Goal: Task Accomplishment & Management: Manage account settings

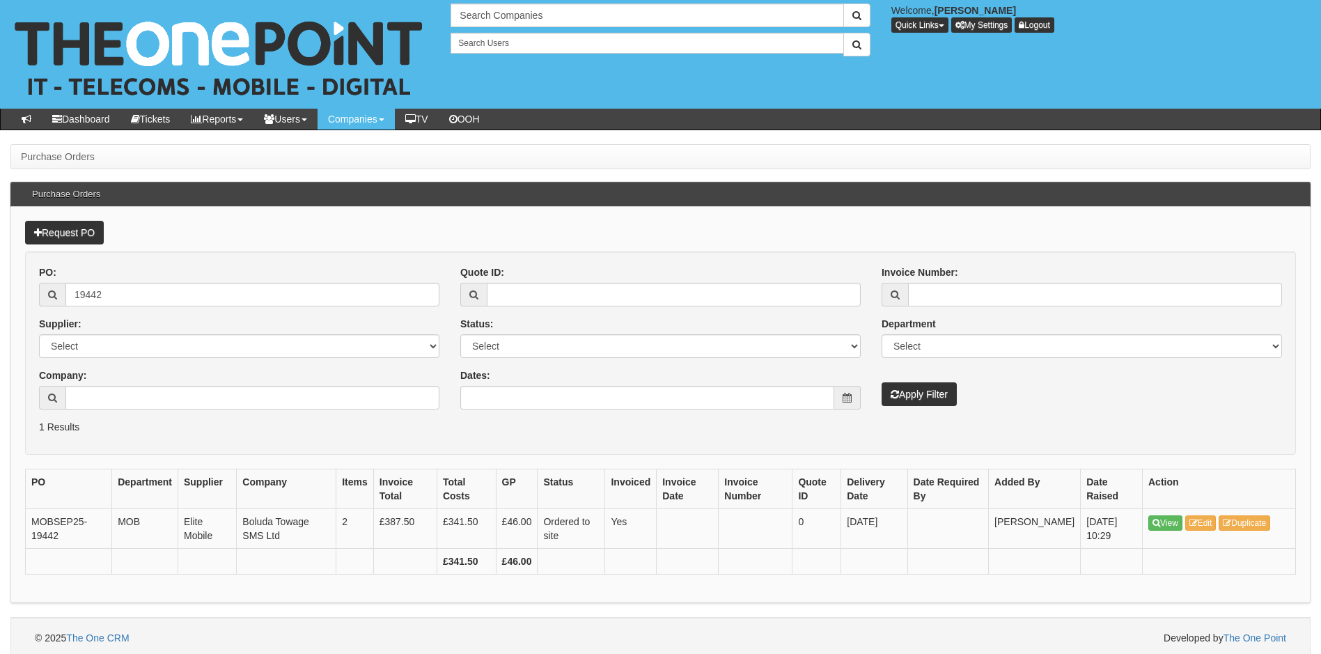
click at [687, 448] on form "PO: 19442 Supplier: Select 123 REG.co.uk 1Password 3 4Gon AA Jones Electric Ltd…" at bounding box center [660, 352] width 1271 height 203
drag, startPoint x: 168, startPoint y: 295, endPoint x: 66, endPoint y: 301, distance: 101.8
click at [66, 301] on input "19442" at bounding box center [252, 295] width 374 height 24
drag, startPoint x: 117, startPoint y: 305, endPoint x: 9, endPoint y: 317, distance: 108.6
click at [9, 317] on div "Purchase Orders Purchase Orders Request PO PO: 19442 Supplier: Select 123 REG.c…" at bounding box center [660, 401] width 1321 height 514
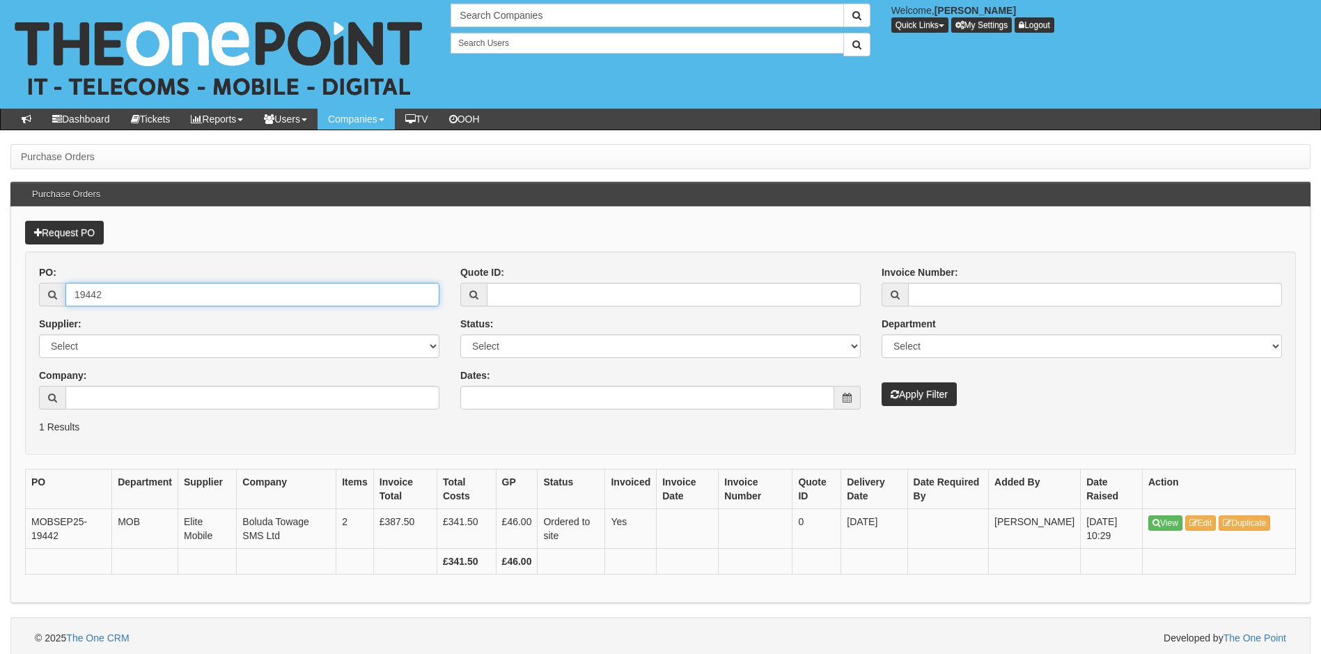
drag, startPoint x: 154, startPoint y: 297, endPoint x: 58, endPoint y: 283, distance: 97.2
click at [58, 283] on div "19442" at bounding box center [239, 295] width 400 height 24
click at [881, 382] on button "Apply Filter" at bounding box center [918, 394] width 75 height 24
drag, startPoint x: 113, startPoint y: 301, endPoint x: 61, endPoint y: 300, distance: 51.5
click at [61, 300] on div "19442" at bounding box center [239, 295] width 400 height 24
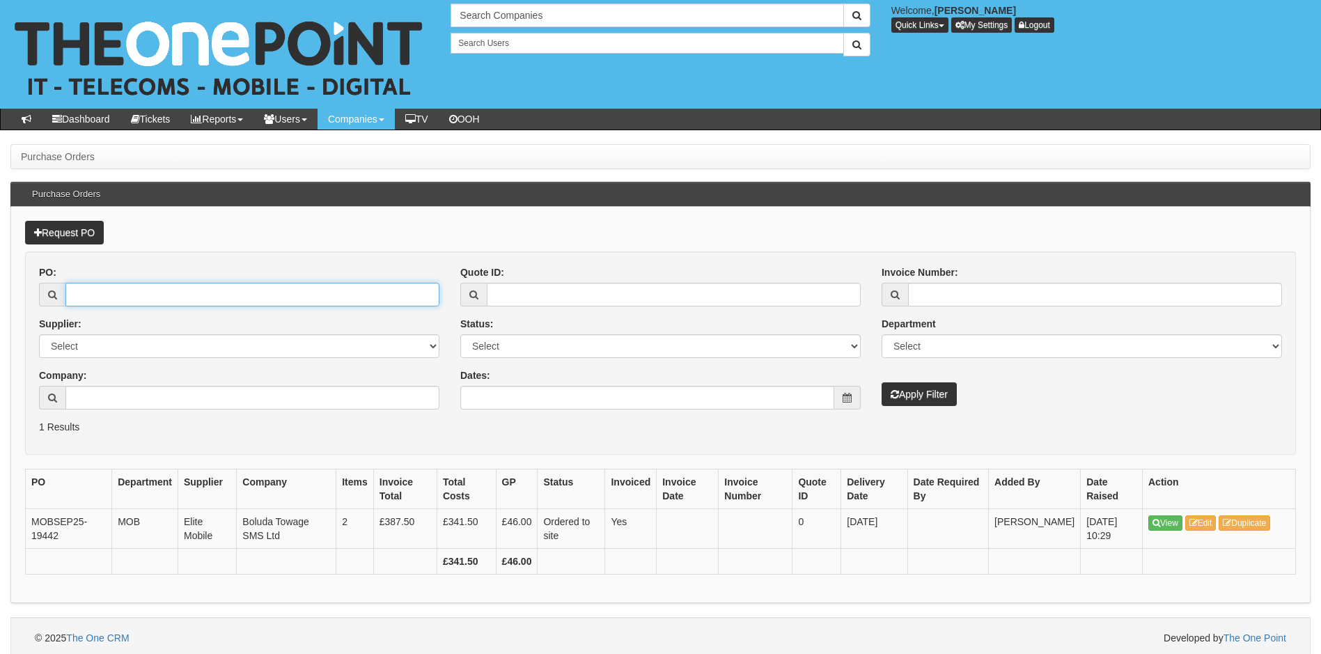
click at [881, 382] on button "Apply Filter" at bounding box center [918, 394] width 75 height 24
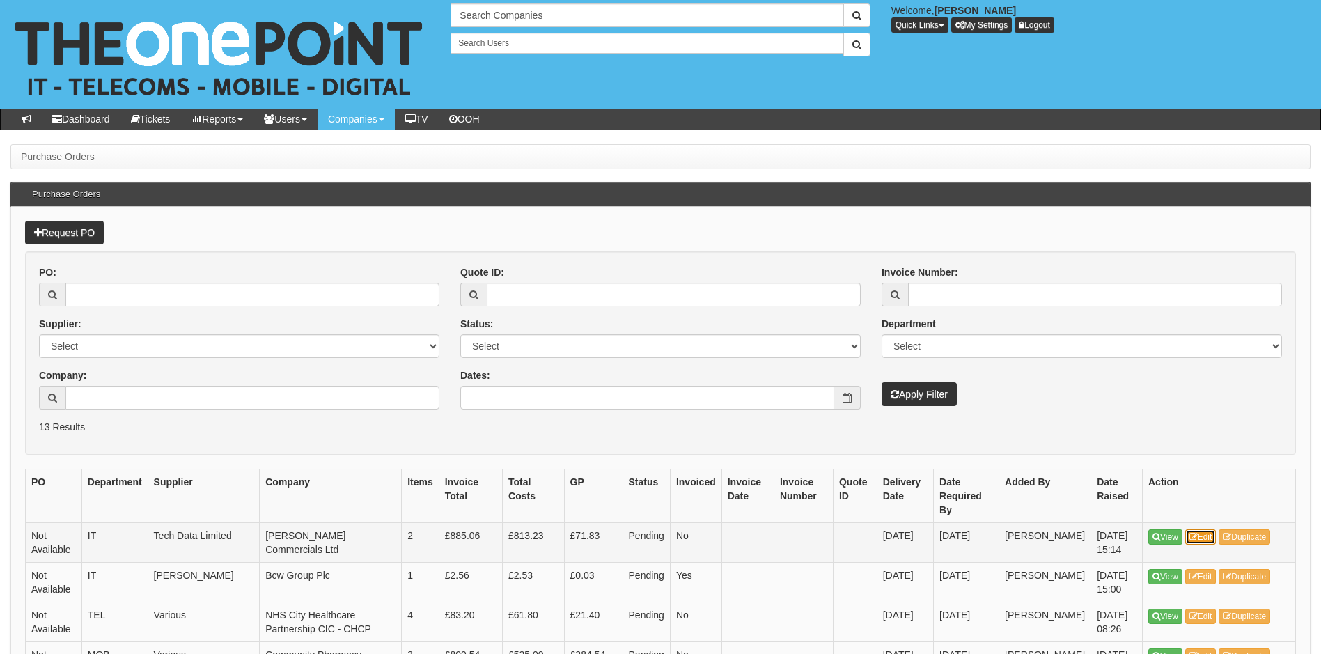
click at [1200, 529] on link "Edit" at bounding box center [1200, 536] width 31 height 15
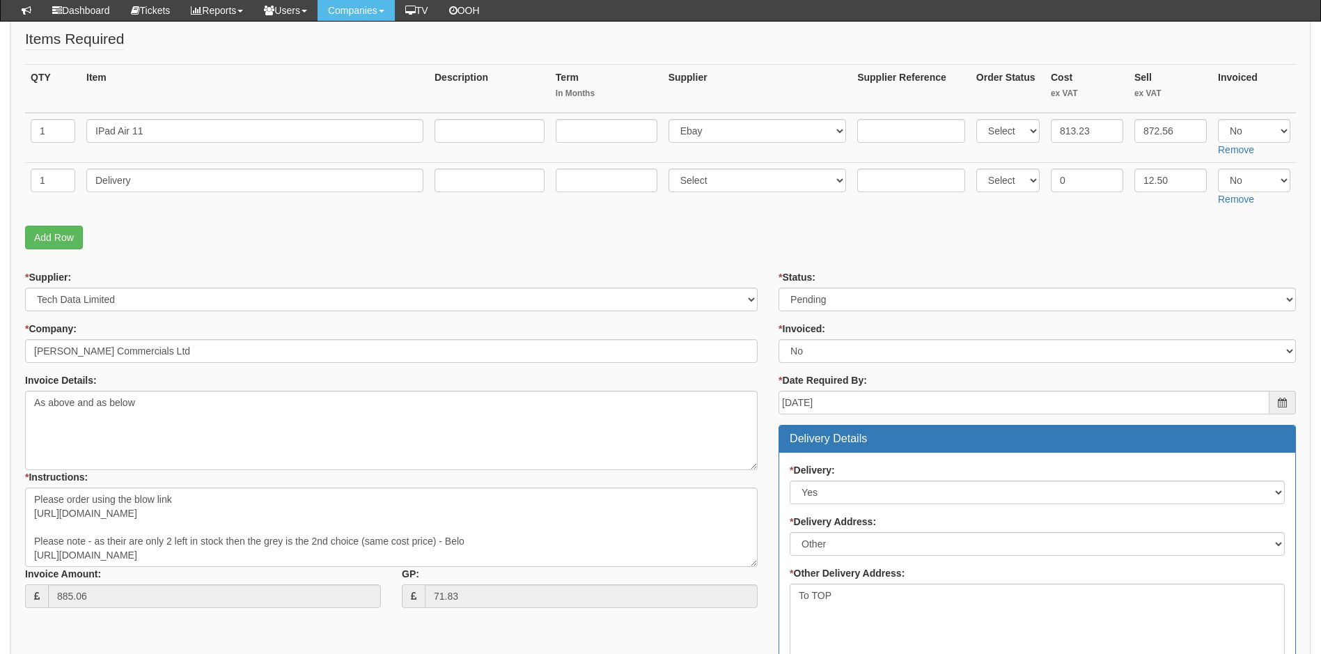
scroll to position [209, 0]
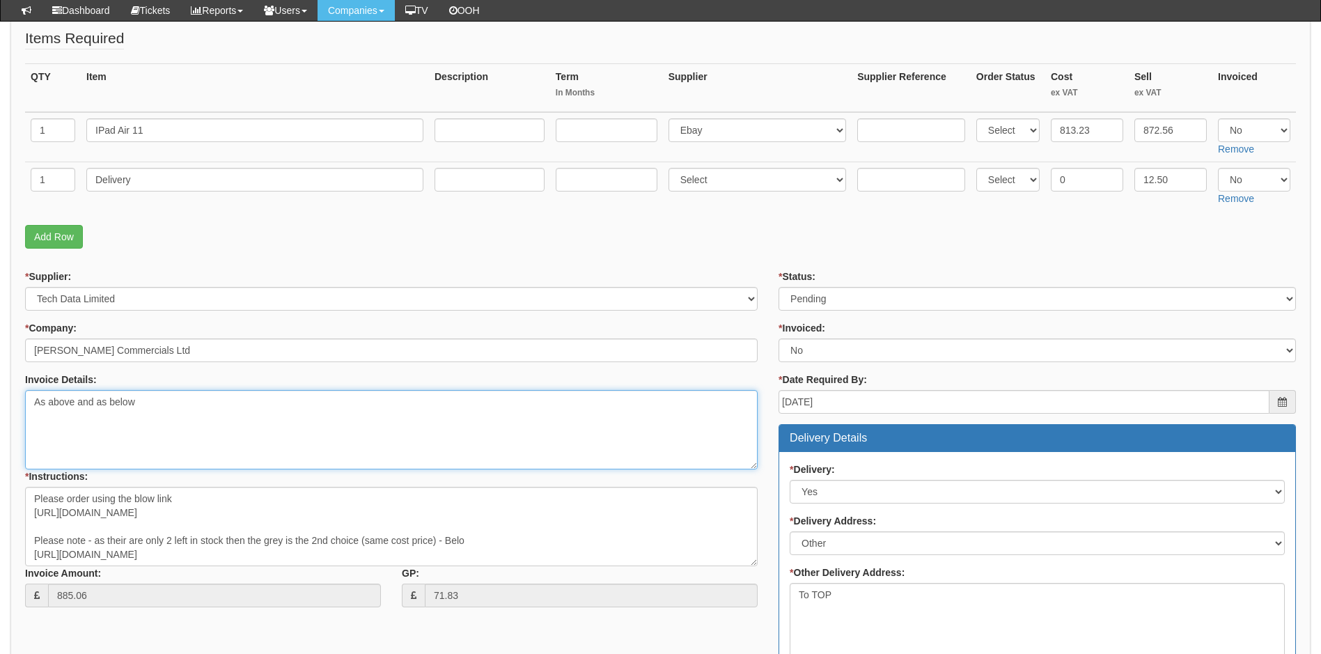
click at [152, 409] on textarea "As above and as below" at bounding box center [391, 429] width 732 height 79
click at [226, 421] on textarea "As above and as below" at bounding box center [391, 429] width 732 height 79
paste textarea "10BCA0000225"
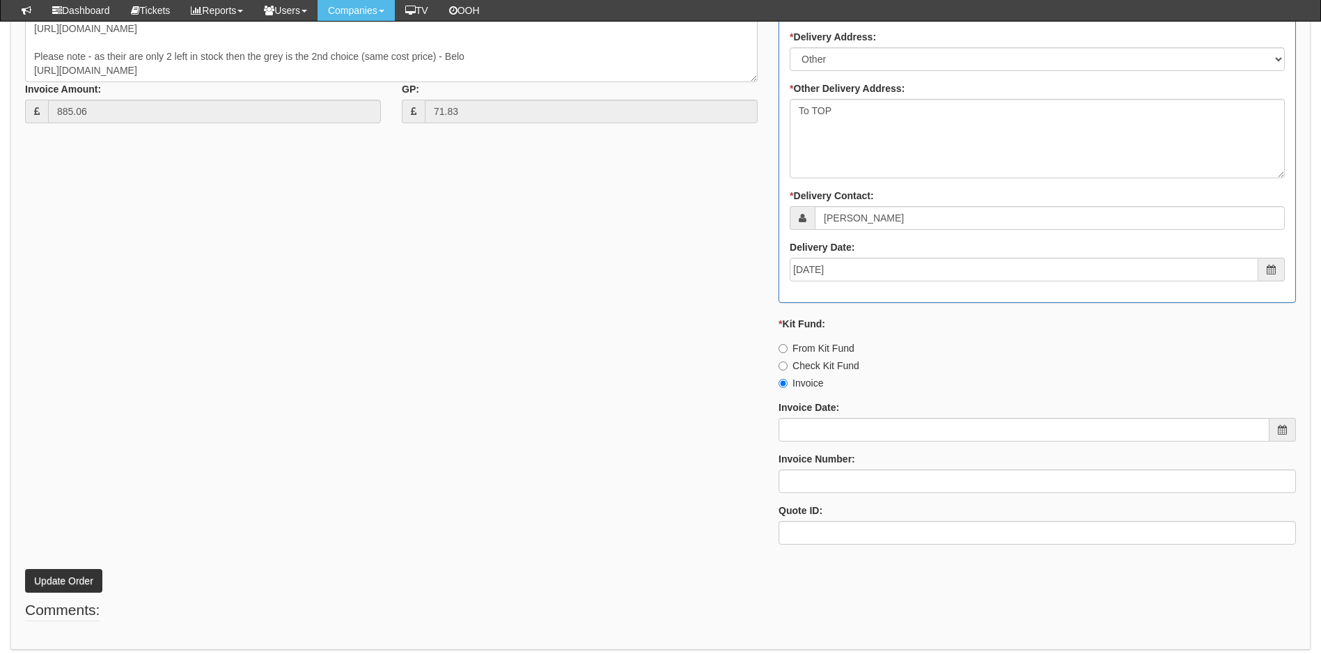
scroll to position [744, 0]
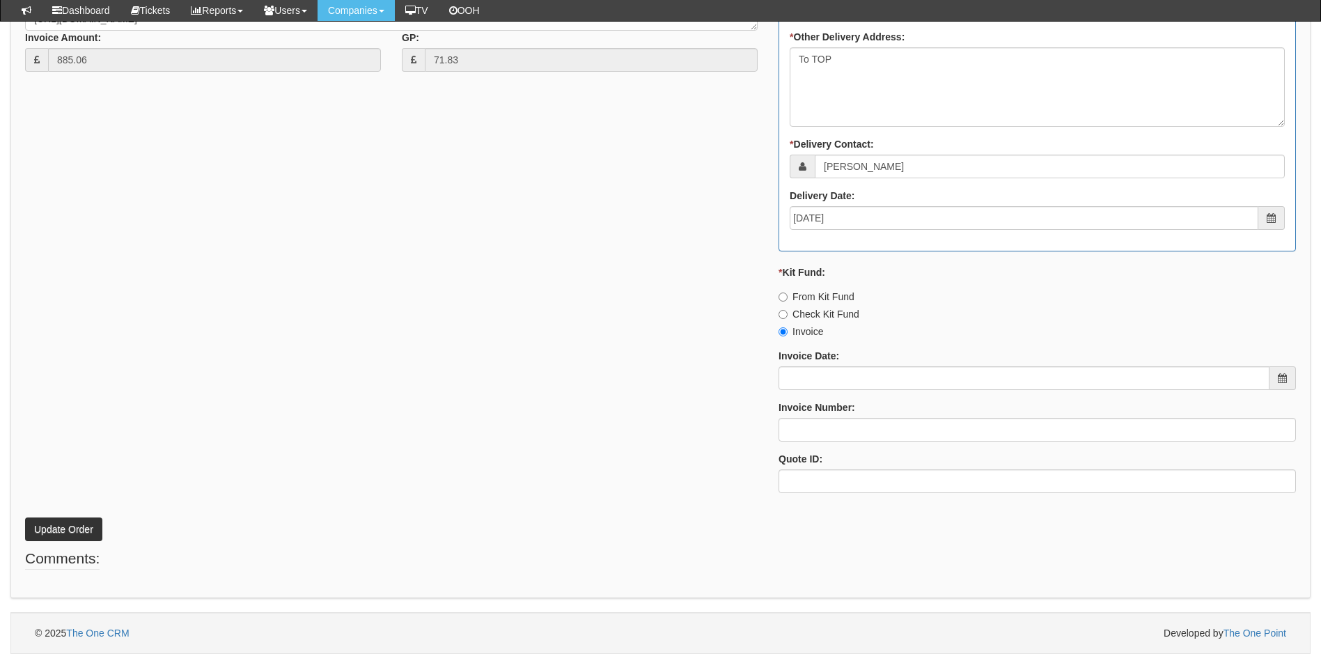
type textarea "As above and as below Please apply Thompsons PO number 10BCA0000225"
click at [81, 526] on button "Update Order" at bounding box center [63, 529] width 77 height 24
